Goal: Information Seeking & Learning: Learn about a topic

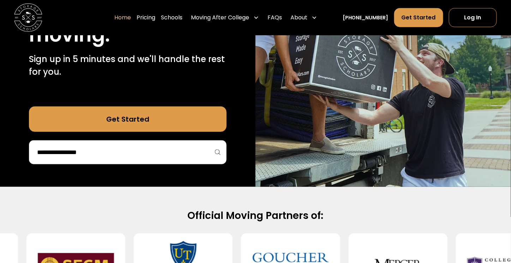
scroll to position [141, 0]
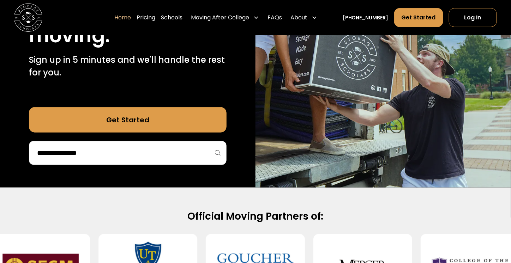
click at [208, 156] on input "search" at bounding box center [127, 153] width 183 height 12
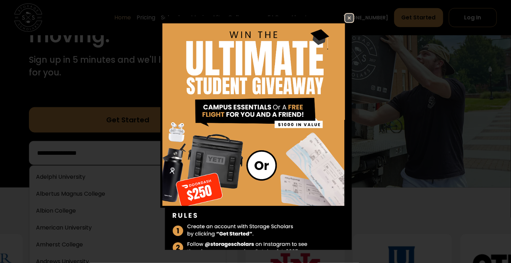
click at [345, 17] on img at bounding box center [349, 18] width 8 height 8
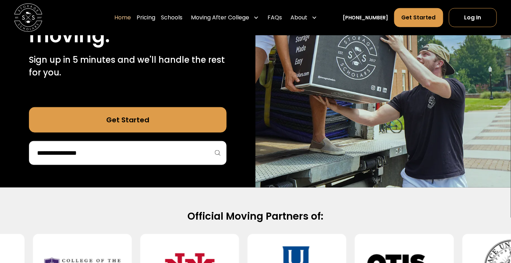
click at [108, 153] on input "search" at bounding box center [127, 153] width 183 height 12
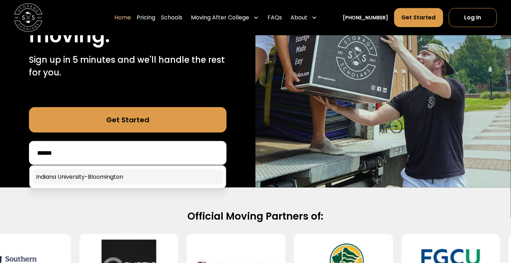
type input "******"
click at [151, 174] on link at bounding box center [127, 178] width 191 height 16
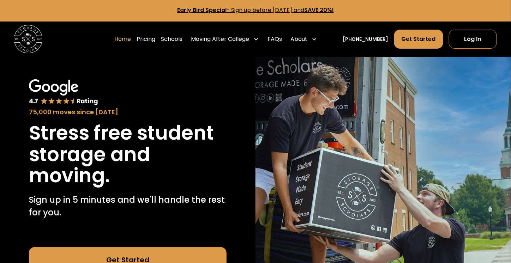
scroll to position [0, 0]
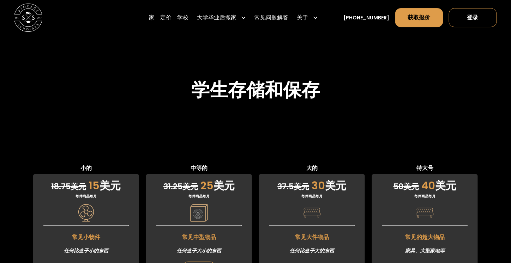
scroll to position [1773, 0]
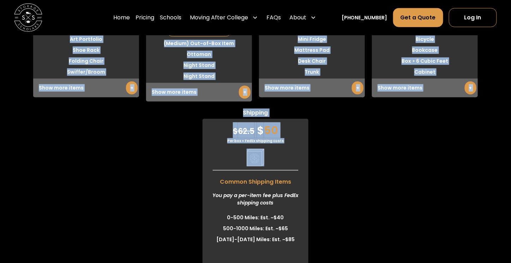
drag, startPoint x: 76, startPoint y: 127, endPoint x: 296, endPoint y: 178, distance: 226.0
click at [296, 178] on div "Small $ 18.75 $ 15 Per item monthly Common Small Items Anything smaller than a …" at bounding box center [255, 103] width 511 height 352
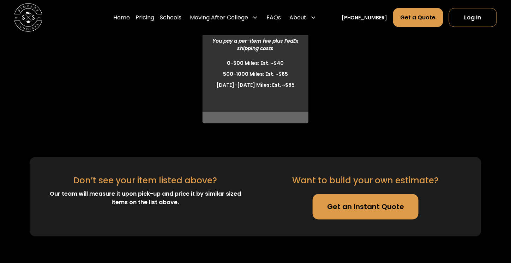
drag, startPoint x: 326, startPoint y: 124, endPoint x: 322, endPoint y: 124, distance: 4.3
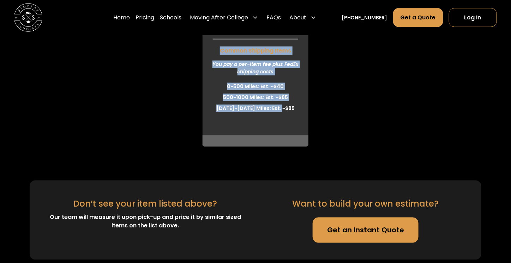
scroll to position [2118, 0]
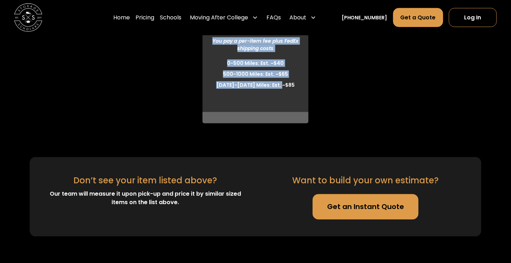
drag, startPoint x: 78, startPoint y: 58, endPoint x: 306, endPoint y: 91, distance: 230.2
copy div "Small $ 18.75 $ 15 Per item monthly Common Small Items Anything smaller than a …"
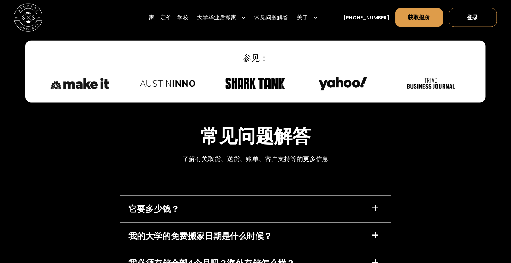
scroll to position [3029, 0]
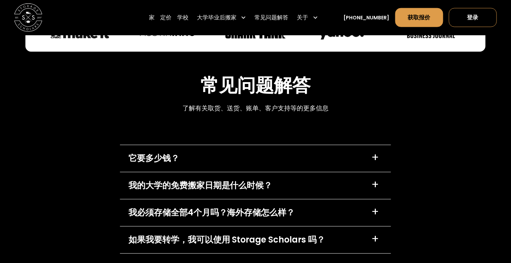
click at [269, 145] on div "它要多少钱？ +" at bounding box center [256, 158] width 272 height 27
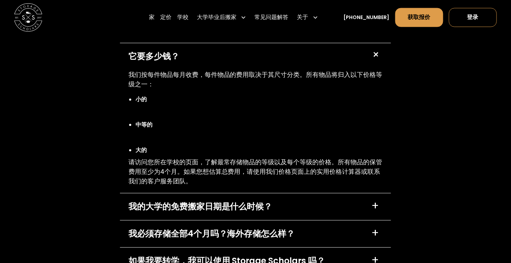
scroll to position [3135, 0]
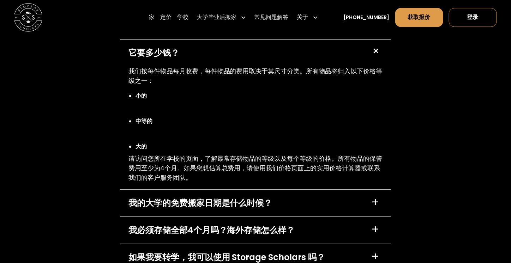
drag, startPoint x: 264, startPoint y: 156, endPoint x: 270, endPoint y: 156, distance: 5.7
click at [268, 197] on font "我的大学的免费搬家日期是什么时候？" at bounding box center [201, 203] width 144 height 12
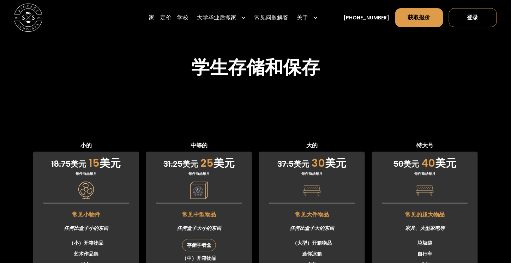
scroll to position [1769, 0]
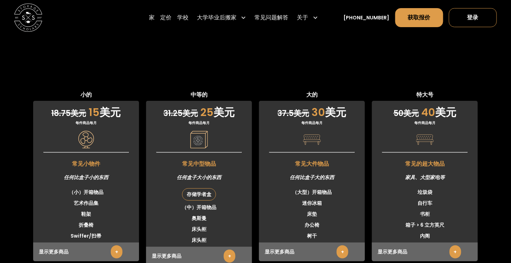
click at [111, 246] on link "+" at bounding box center [117, 252] width 12 height 13
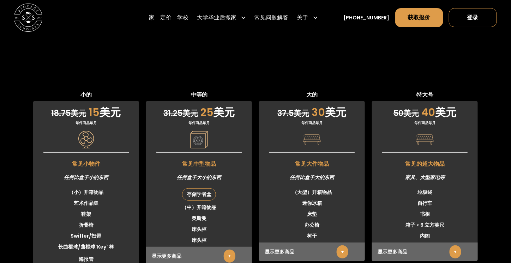
click at [235, 250] on link "+" at bounding box center [230, 256] width 12 height 13
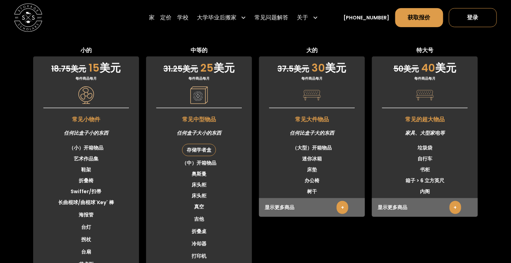
scroll to position [1804, 0]
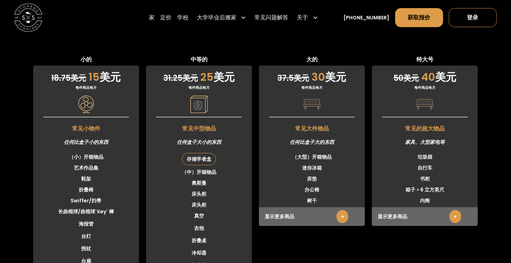
click at [344, 213] on font "+" at bounding box center [342, 216] width 3 height 7
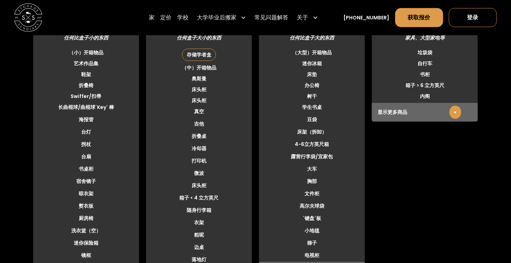
scroll to position [1910, 0]
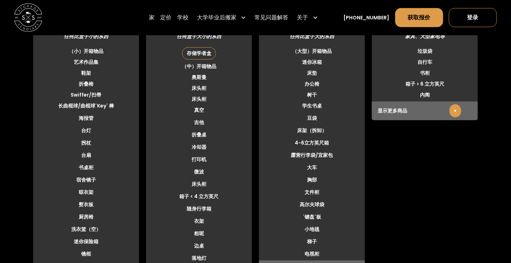
click at [451, 105] on link "+" at bounding box center [456, 111] width 12 height 13
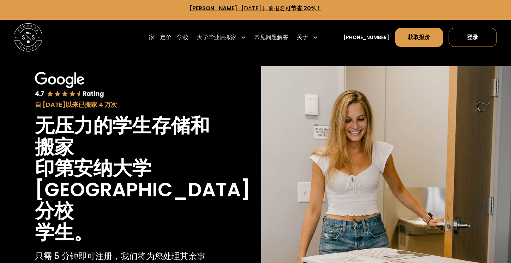
scroll to position [0, 0]
